Goal: Transaction & Acquisition: Download file/media

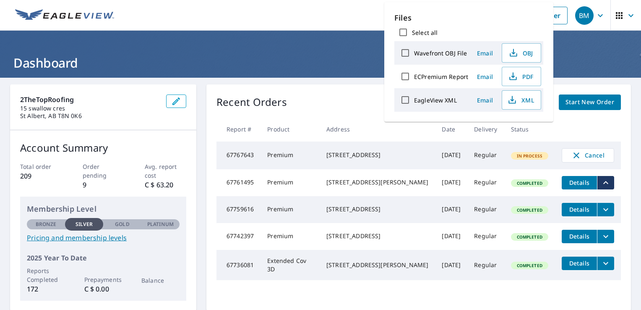
scroll to position [72, 0]
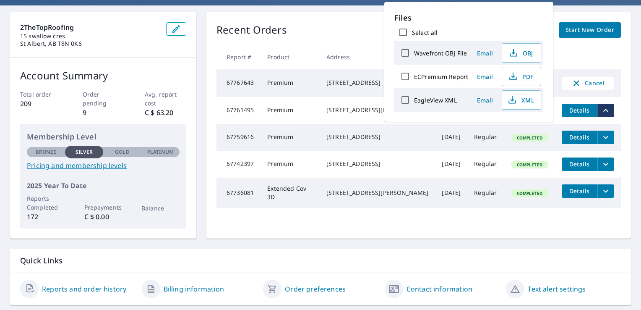
click at [322, 29] on div "Recent Orders View All Orders Start New Order" at bounding box center [418, 30] width 404 height 16
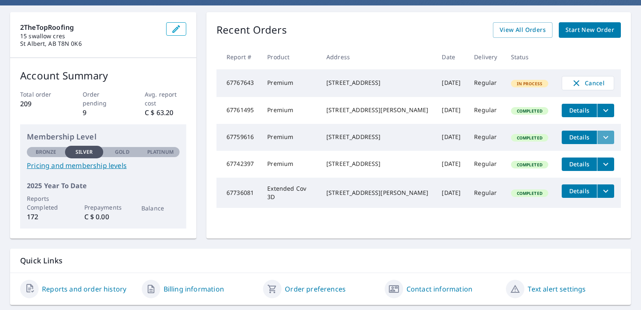
click at [601, 141] on icon "filesDropdownBtn-67759616" at bounding box center [606, 137] width 10 height 10
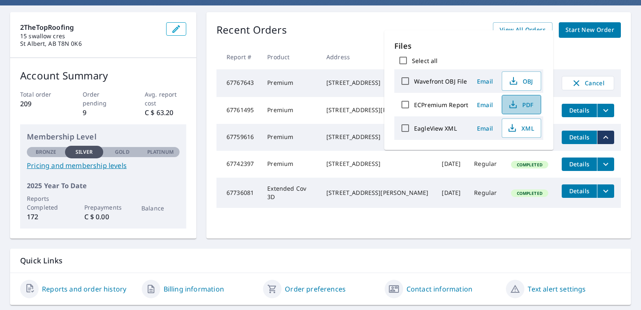
click at [531, 108] on span "PDF" at bounding box center [520, 104] width 27 height 10
click at [307, 57] on th "Product" at bounding box center [290, 56] width 59 height 25
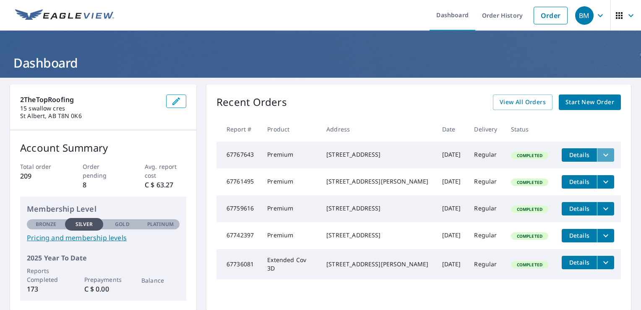
click at [603, 155] on icon "filesDropdownBtn-67767643" at bounding box center [605, 154] width 5 height 3
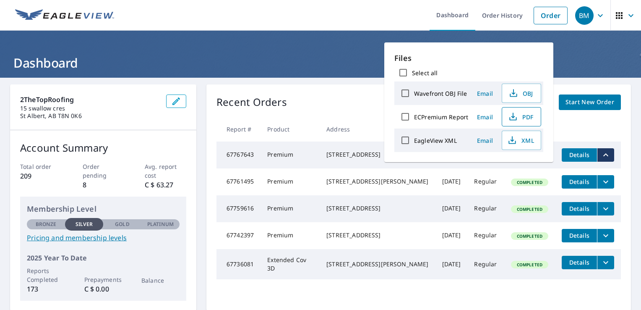
click at [526, 117] on span "PDF" at bounding box center [520, 117] width 27 height 10
